Goal: Find specific page/section: Find specific page/section

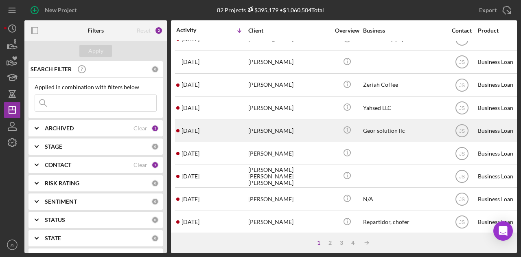
scroll to position [122, 0]
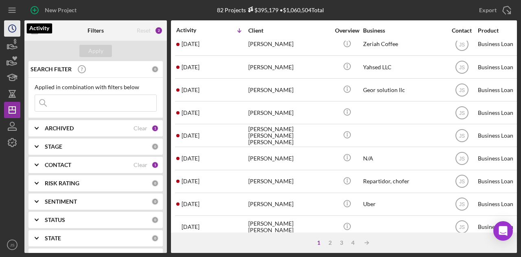
click at [11, 29] on icon "Icon/History" at bounding box center [12, 28] width 20 height 20
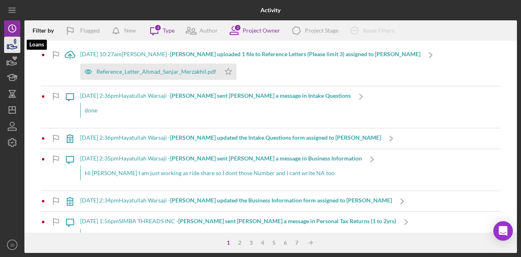
click at [12, 45] on icon "button" at bounding box center [13, 46] width 9 height 4
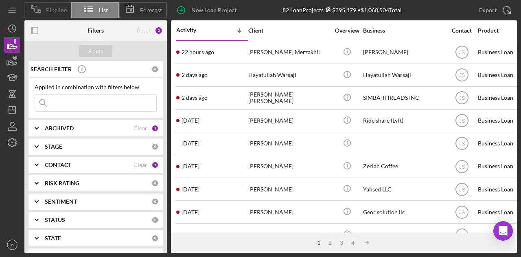
click at [50, 9] on span "Pipeline" at bounding box center [56, 10] width 21 height 7
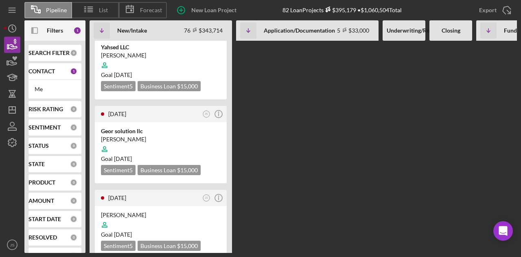
scroll to position [529, 0]
